Goal: Task Accomplishment & Management: Manage account settings

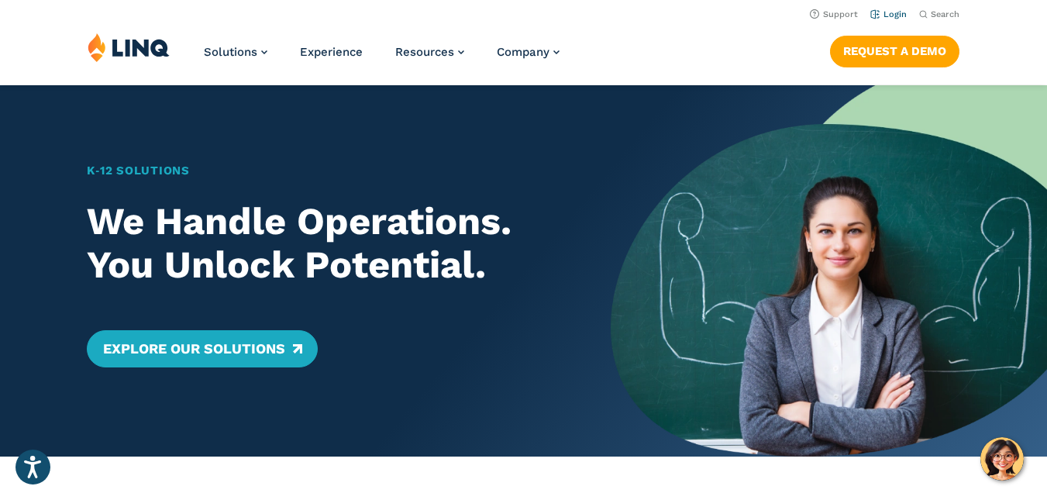
click at [892, 13] on link "Login" at bounding box center [889, 14] width 36 height 10
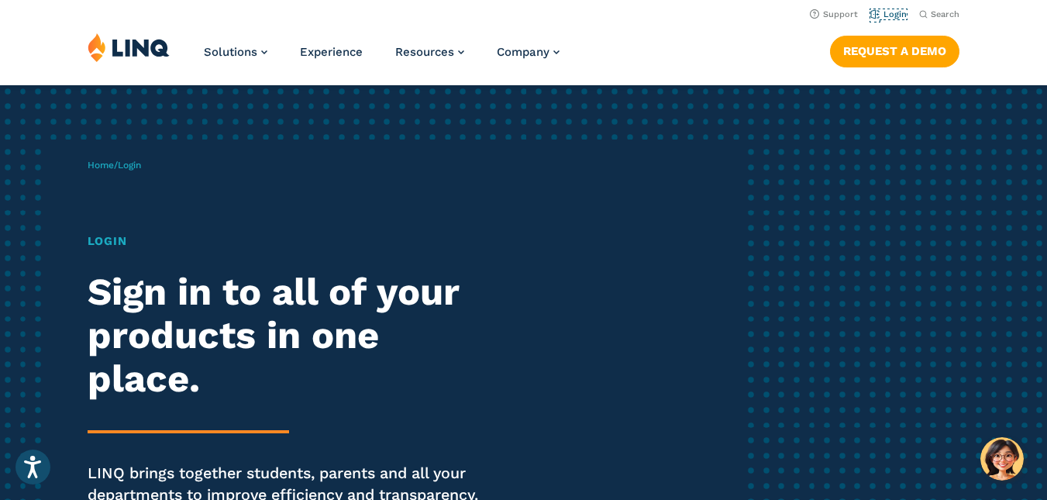
click at [892, 13] on link "Login" at bounding box center [889, 14] width 36 height 10
